Goal: Navigation & Orientation: Go to known website

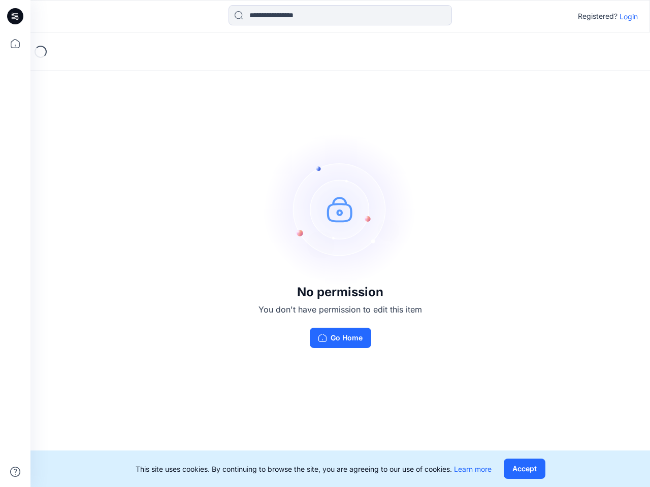
click at [325, 244] on img at bounding box center [340, 209] width 152 height 152
click at [16, 16] on icon at bounding box center [17, 16] width 4 height 1
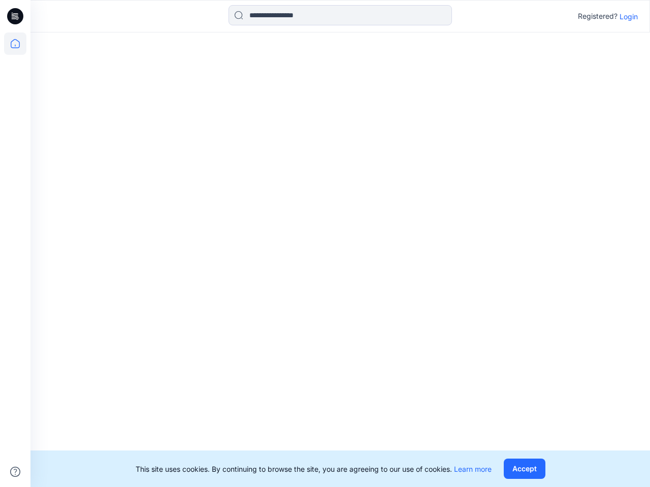
click at [15, 44] on icon at bounding box center [15, 43] width 22 height 22
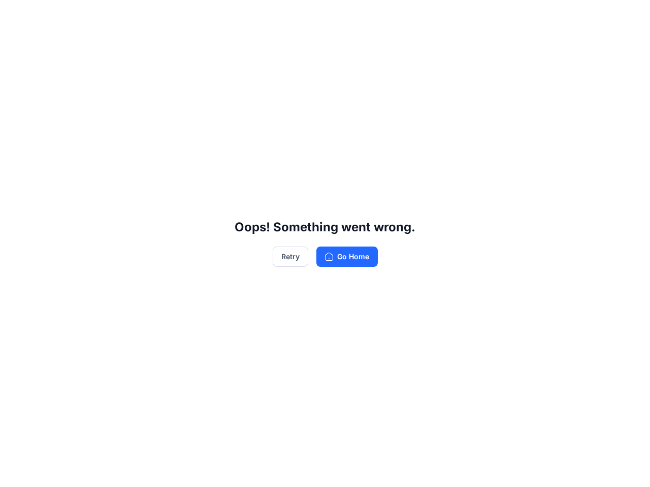
click at [15, 472] on div "Oops! Something went wrong. Retry Go Home" at bounding box center [325, 243] width 650 height 487
click at [340, 15] on div "Oops! Something went wrong. Retry Go Home" at bounding box center [325, 243] width 650 height 487
click at [628, 16] on div "Oops! Something went wrong. Retry Go Home" at bounding box center [325, 243] width 650 height 487
click at [524, 469] on div "Oops! Something went wrong. Retry Go Home" at bounding box center [325, 243] width 650 height 487
